Goal: Information Seeking & Learning: Check status

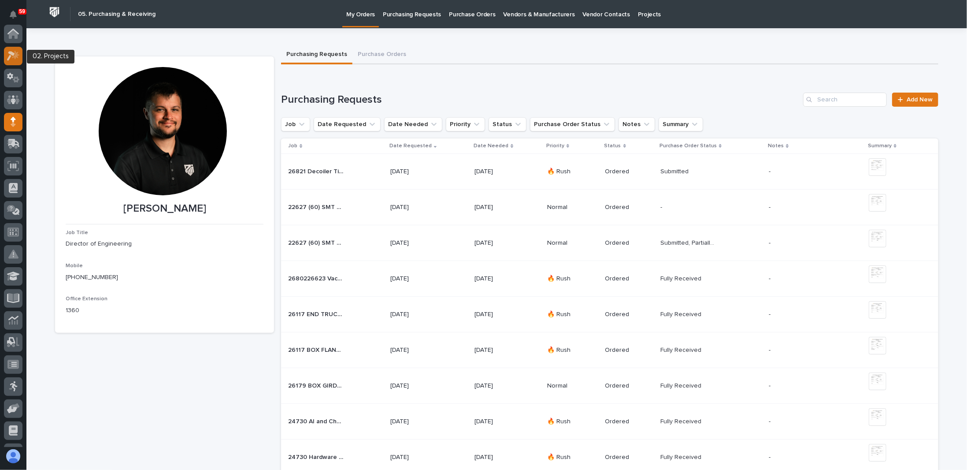
click at [16, 54] on icon at bounding box center [15, 54] width 7 height 9
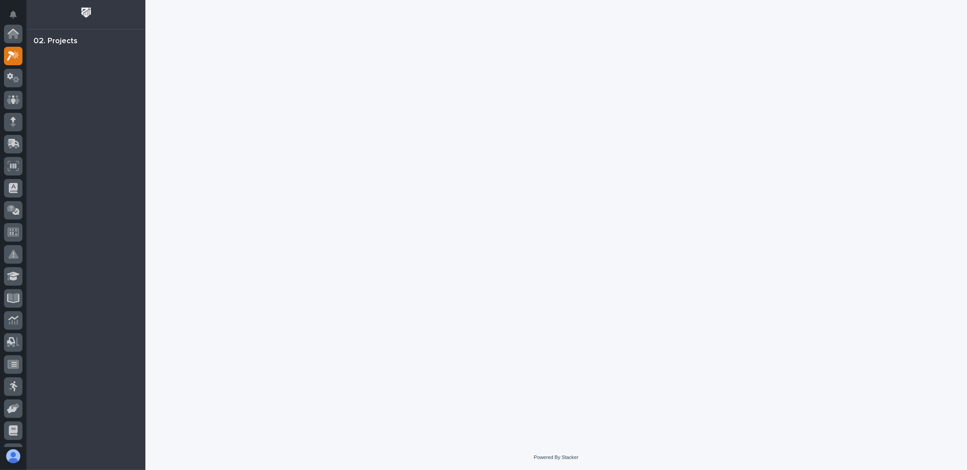
scroll to position [22, 0]
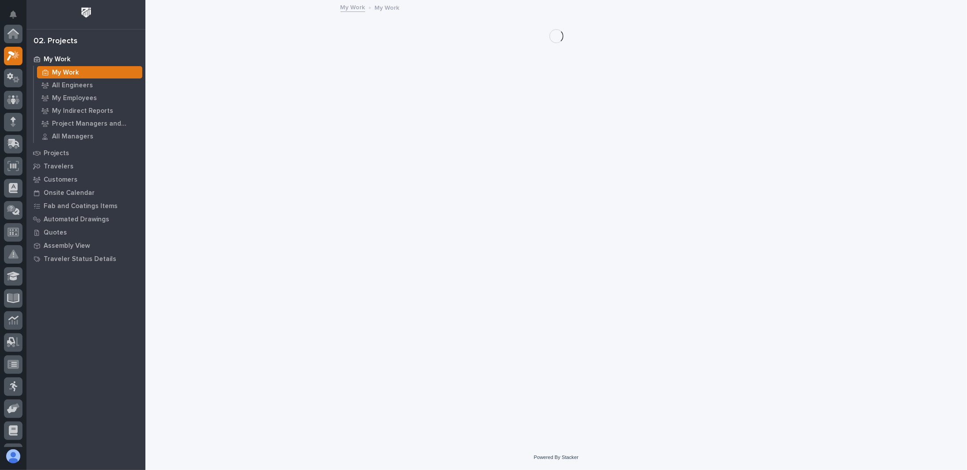
scroll to position [22, 0]
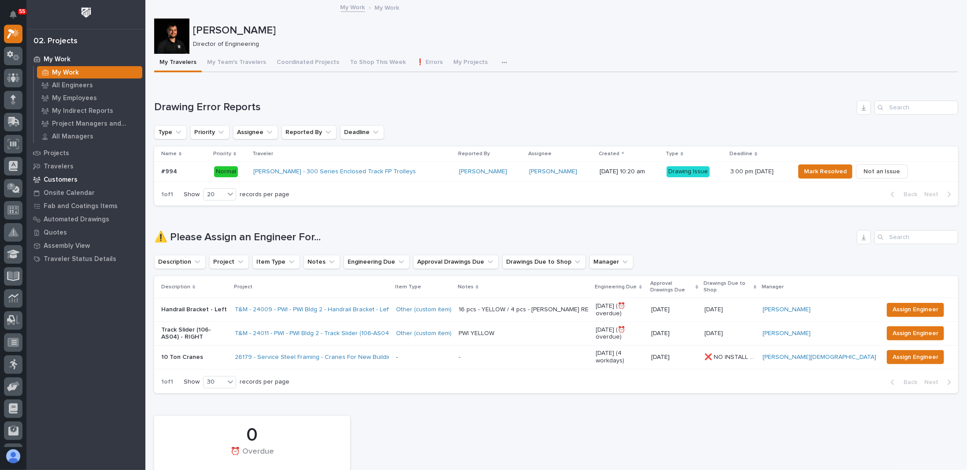
click at [62, 178] on p "Customers" at bounding box center [61, 180] width 34 height 8
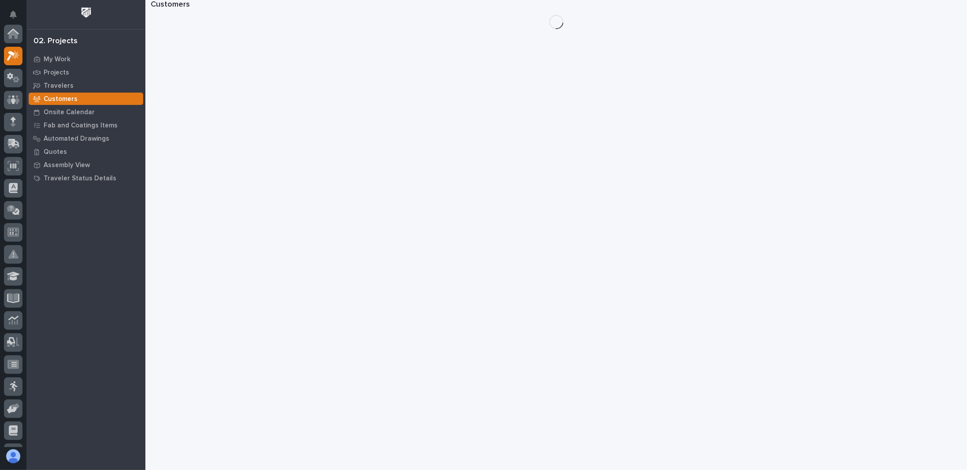
scroll to position [22, 0]
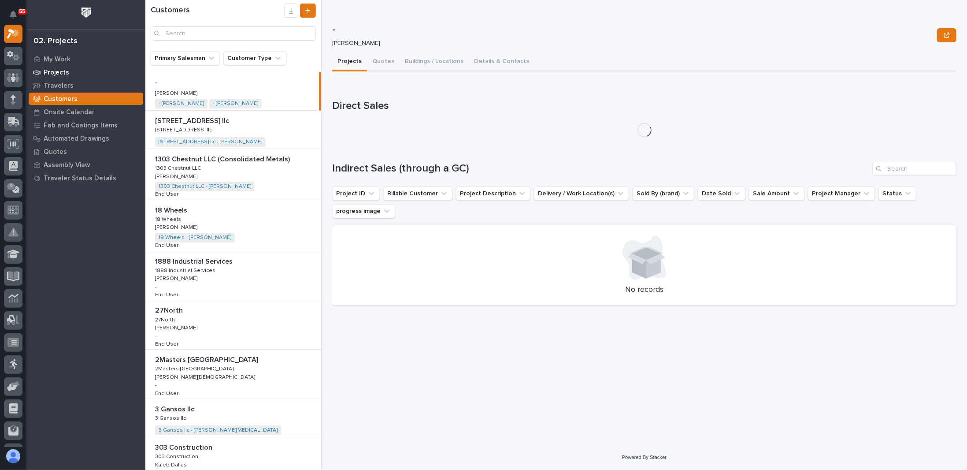
click at [59, 70] on p "Projects" at bounding box center [57, 73] width 26 height 8
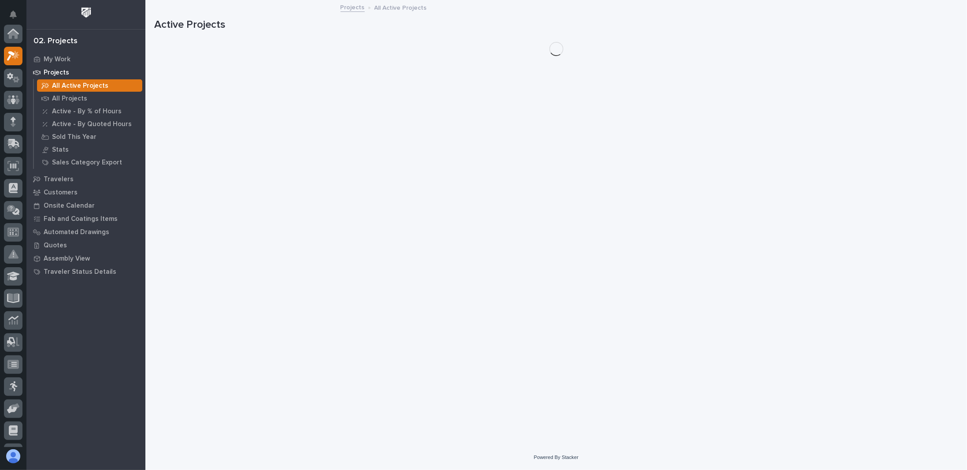
scroll to position [22, 0]
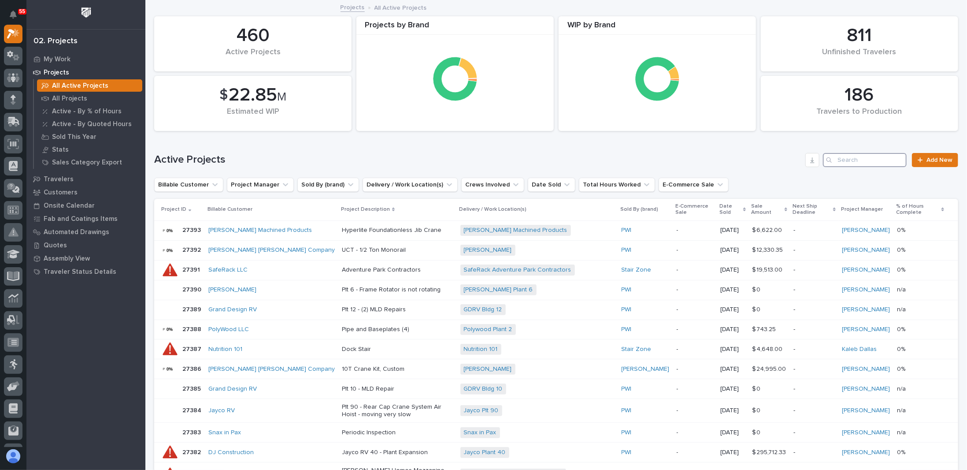
click at [836, 156] on input "Search" at bounding box center [865, 160] width 84 height 14
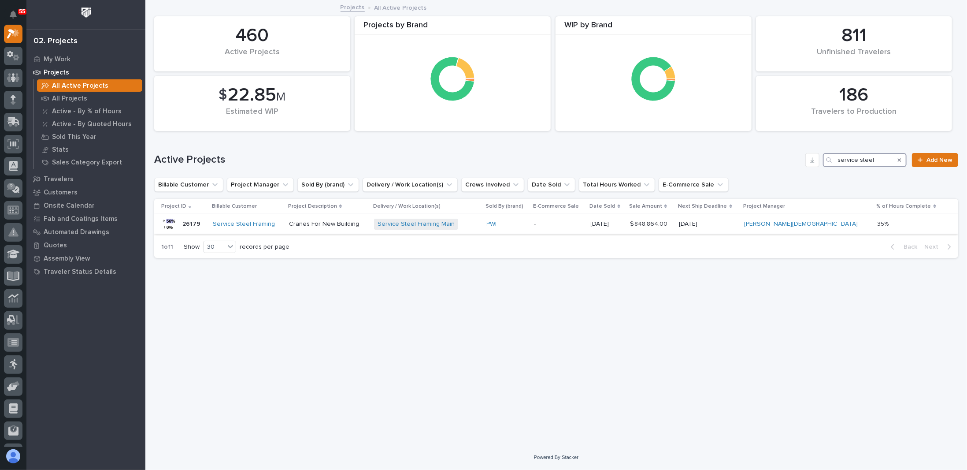
type input "service steel"
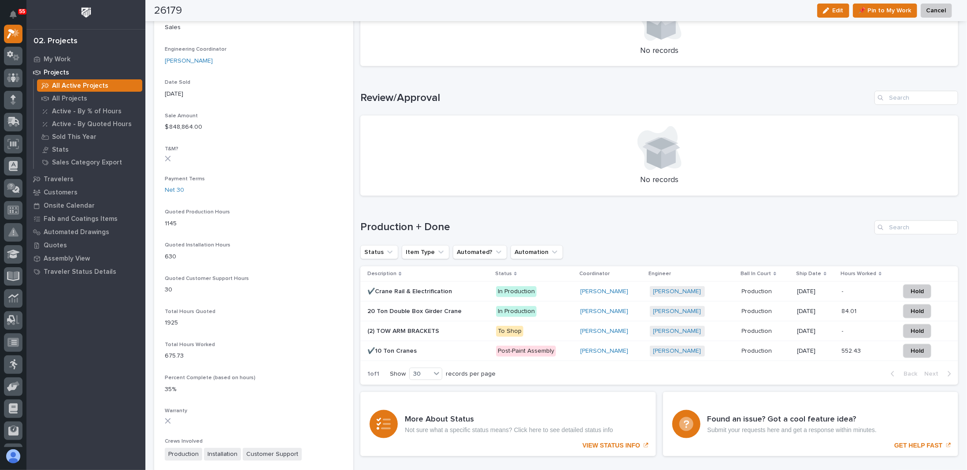
scroll to position [485, 0]
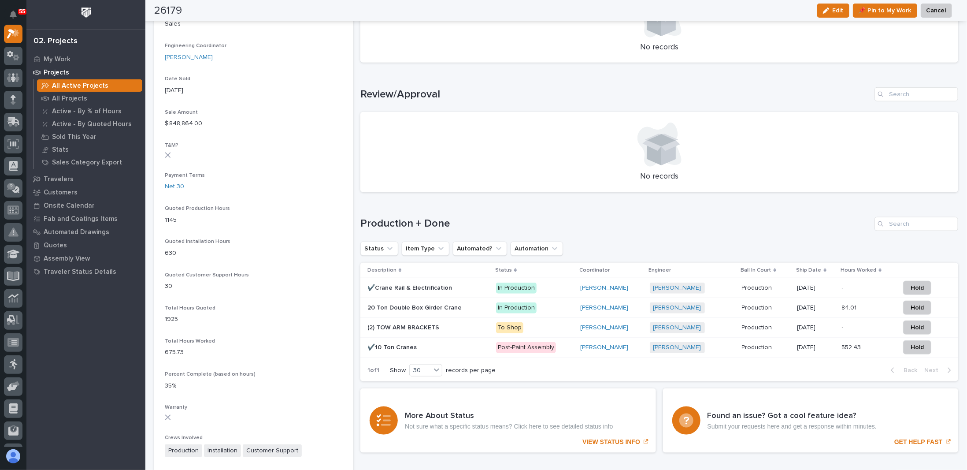
click at [460, 285] on p at bounding box center [428, 287] width 122 height 7
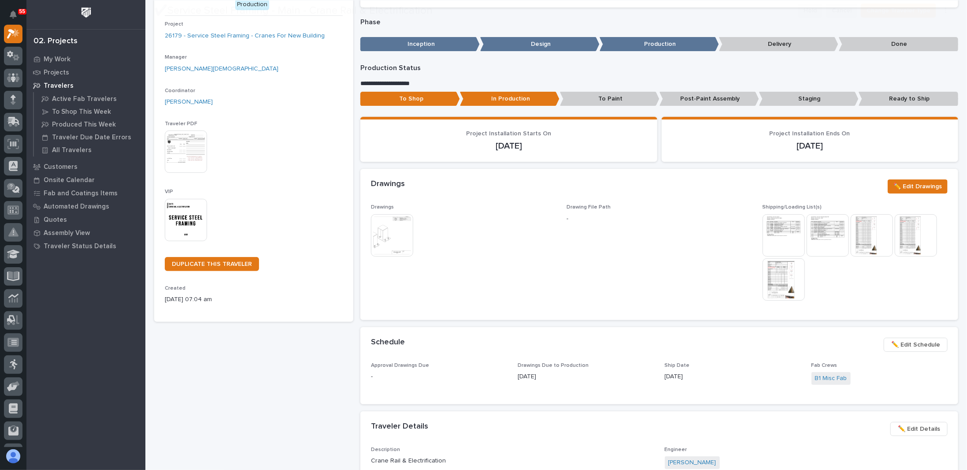
scroll to position [88, 0]
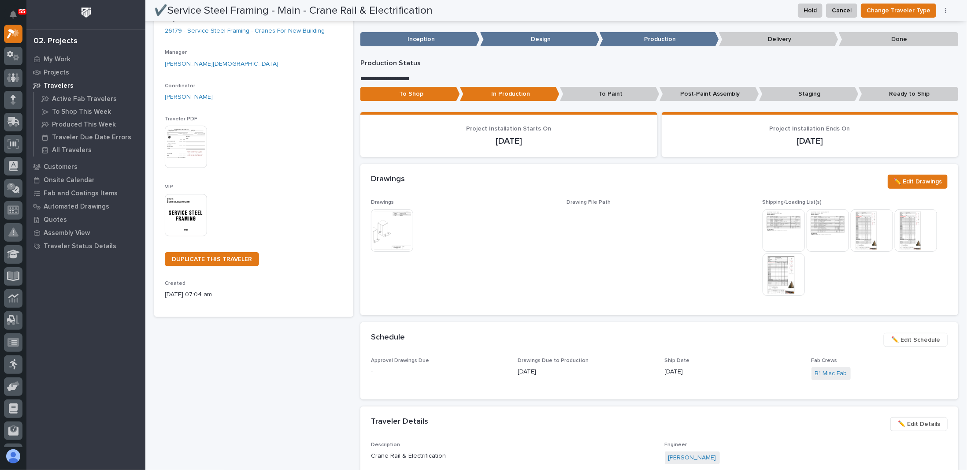
click at [780, 226] on img at bounding box center [784, 230] width 42 height 42
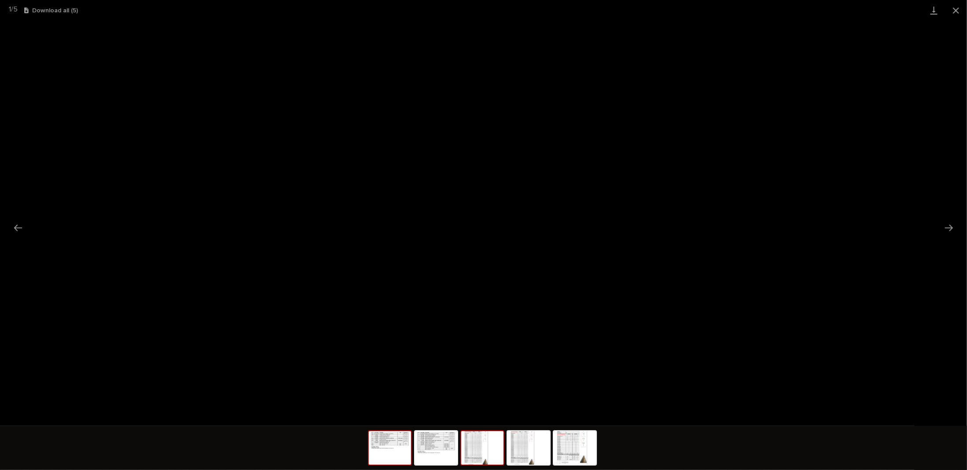
click at [471, 448] on img at bounding box center [482, 447] width 42 height 33
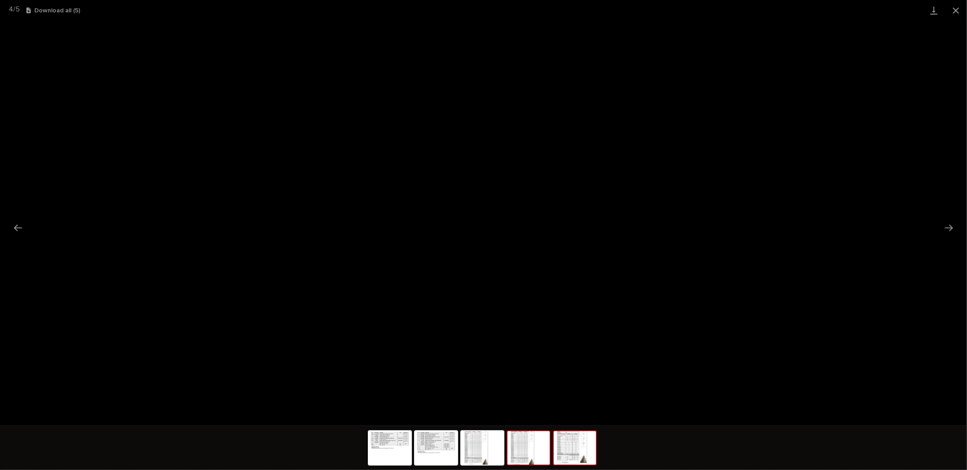
click at [569, 443] on img at bounding box center [575, 447] width 42 height 33
click at [956, 9] on button "Close gallery" at bounding box center [956, 10] width 22 height 21
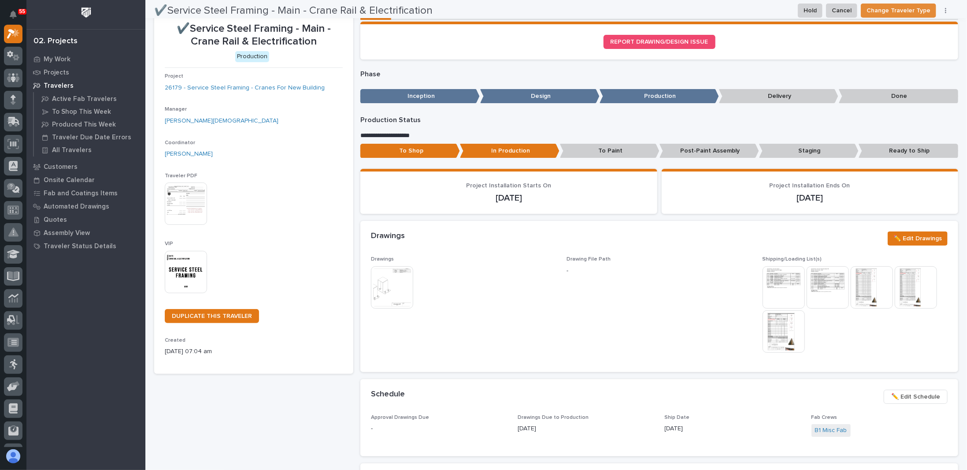
scroll to position [0, 0]
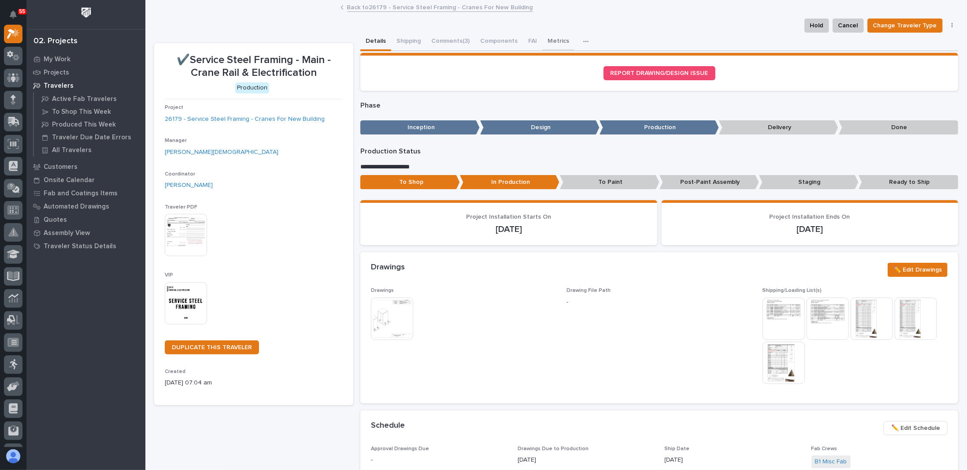
click at [549, 42] on button "Metrics" at bounding box center [558, 42] width 32 height 19
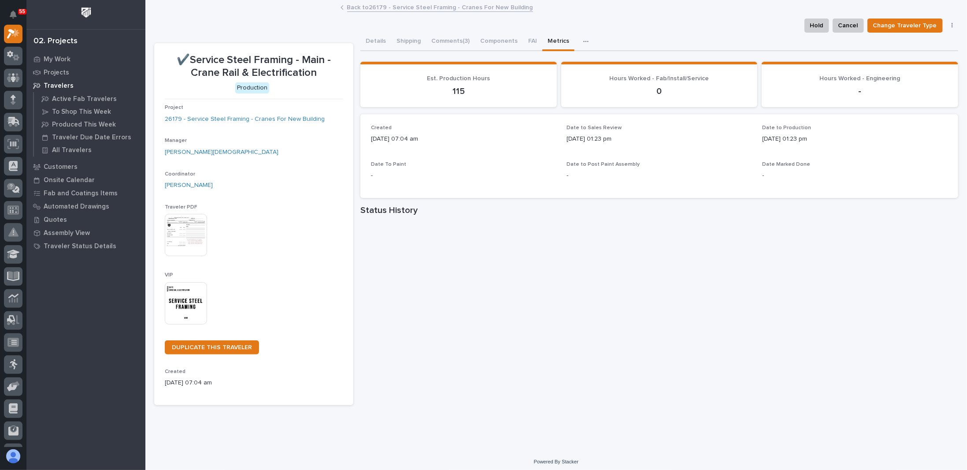
click at [838, 209] on h1 "Status History" at bounding box center [659, 210] width 598 height 11
click at [735, 210] on h1 "Status History" at bounding box center [659, 210] width 598 height 11
